Goal: Task Accomplishment & Management: Complete application form

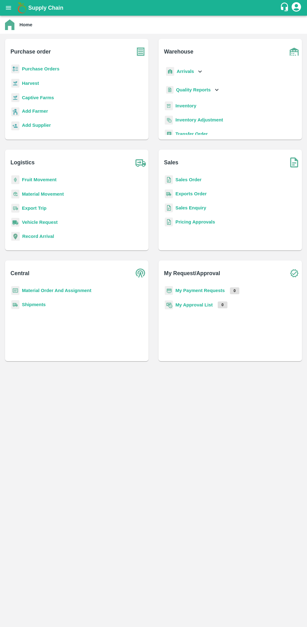
click at [1, 66] on div "Purchase order Purchase Orders Harvest Captive Farms Add Farmer Add Supplier" at bounding box center [76, 89] width 153 height 111
click at [8, 68] on div "Purchase order Purchase Orders Harvest Captive Farms Add Farmer Add Supplier" at bounding box center [76, 89] width 143 height 101
click at [40, 69] on b "Purchase Orders" at bounding box center [41, 68] width 38 height 5
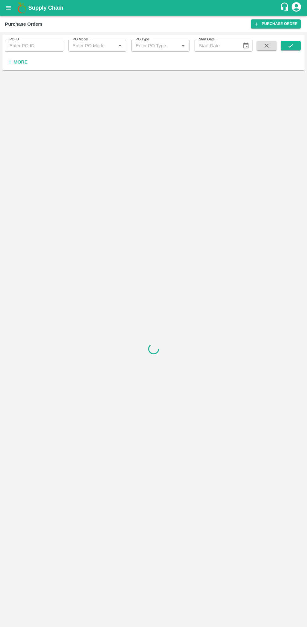
click at [13, 61] on icon "button" at bounding box center [10, 62] width 7 height 7
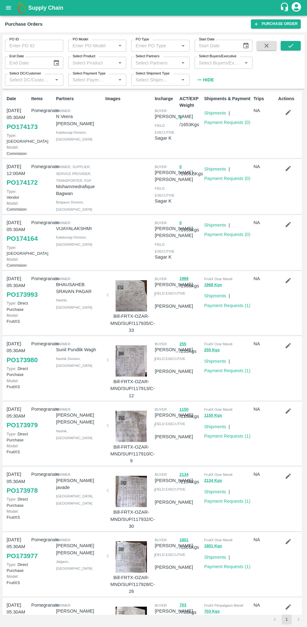
click at [275, 28] on link "Purchase Order" at bounding box center [276, 23] width 50 height 9
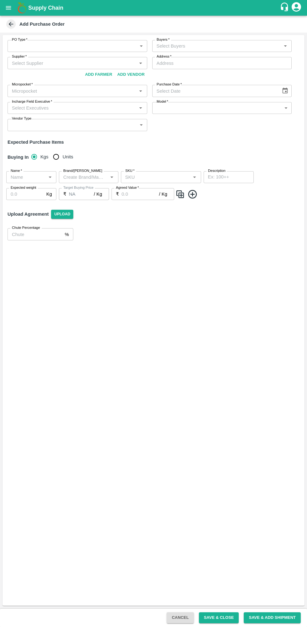
click at [133, 76] on button "Add Vendor" at bounding box center [131, 74] width 32 height 11
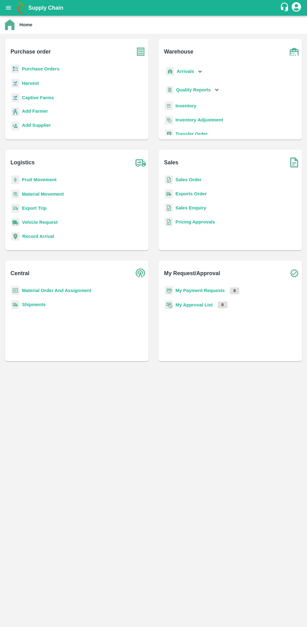
click at [52, 69] on b "Purchase Orders" at bounding box center [41, 68] width 38 height 5
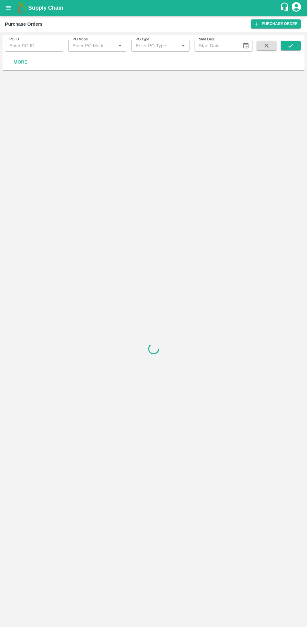
click at [271, 23] on link "Purchase Order" at bounding box center [276, 23] width 50 height 9
